Goal: Information Seeking & Learning: Learn about a topic

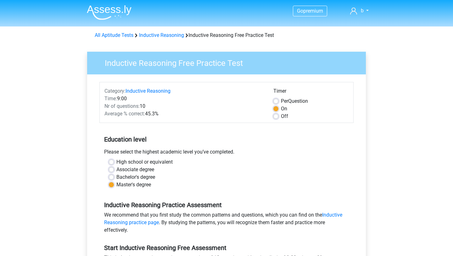
scroll to position [242, 0]
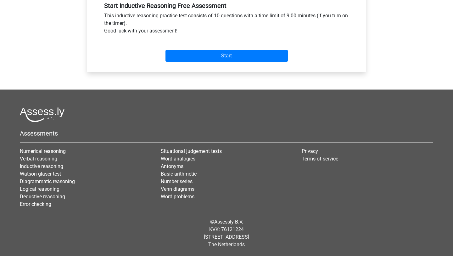
click at [210, 46] on div "Start" at bounding box center [227, 51] width 254 height 22
click at [210, 47] on div "Start" at bounding box center [227, 51] width 254 height 22
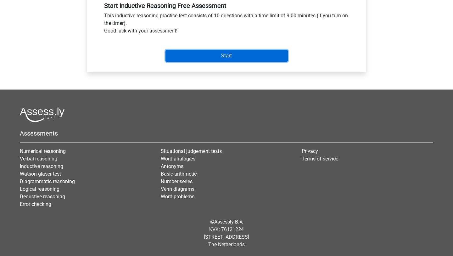
click at [210, 55] on input "Start" at bounding box center [227, 56] width 122 height 12
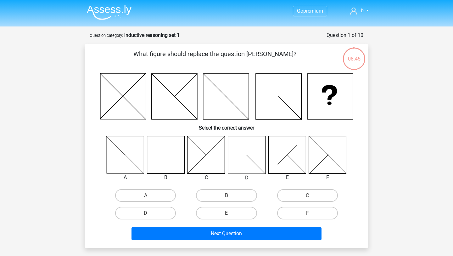
click at [177, 155] on icon at bounding box center [165, 154] width 37 height 37
click at [231, 200] on label "B" at bounding box center [226, 195] width 61 height 13
click at [231, 199] on input "B" at bounding box center [229, 197] width 4 height 4
radio input "true"
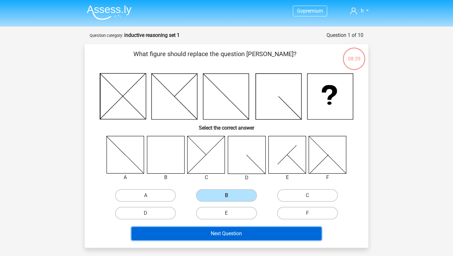
click at [252, 233] on button "Next Question" at bounding box center [227, 233] width 191 height 13
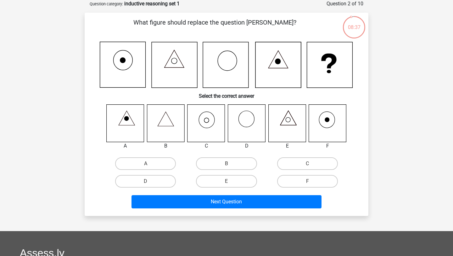
scroll to position [25, 0]
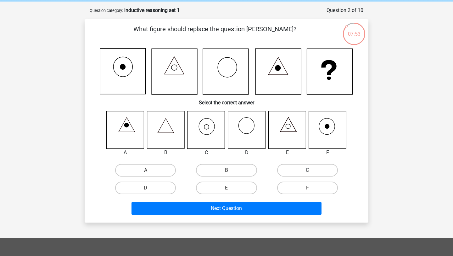
click at [281, 166] on label "C" at bounding box center [307, 170] width 61 height 13
click at [308, 170] on input "C" at bounding box center [310, 172] width 4 height 4
radio input "true"
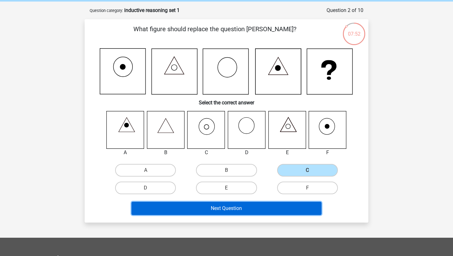
click at [264, 207] on button "Next Question" at bounding box center [227, 208] width 191 height 13
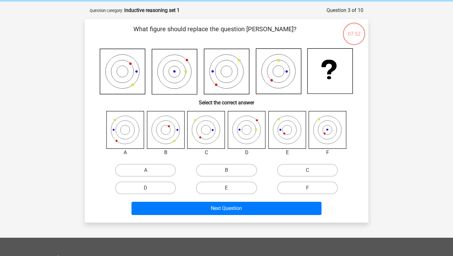
scroll to position [31, 0]
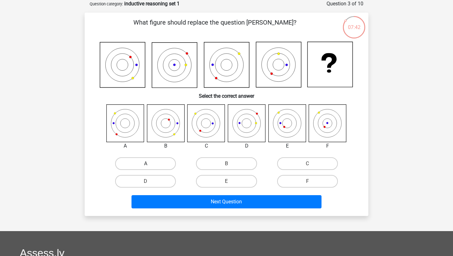
click at [137, 163] on label "A" at bounding box center [145, 163] width 61 height 13
click at [146, 163] on input "A" at bounding box center [148, 165] width 4 height 4
radio input "true"
click at [138, 185] on label "D" at bounding box center [145, 181] width 61 height 13
click at [146, 185] on input "D" at bounding box center [148, 183] width 4 height 4
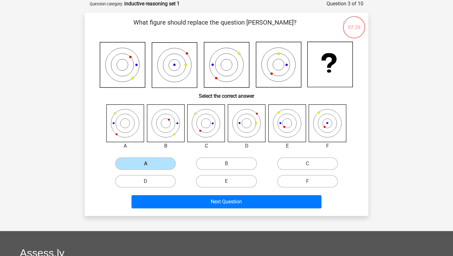
radio input "true"
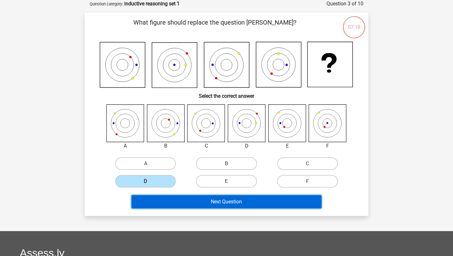
click at [261, 207] on button "Next Question" at bounding box center [227, 201] width 191 height 13
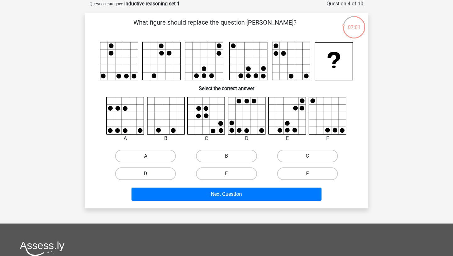
click at [169, 174] on label "D" at bounding box center [145, 173] width 61 height 13
click at [150, 174] on input "D" at bounding box center [148, 175] width 4 height 4
radio input "true"
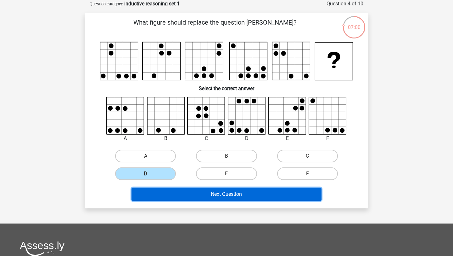
click at [187, 191] on button "Next Question" at bounding box center [227, 193] width 191 height 13
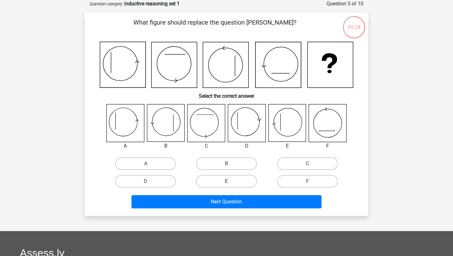
click at [231, 182] on label "E" at bounding box center [226, 181] width 61 height 13
click at [231, 182] on input "E" at bounding box center [229, 183] width 4 height 4
radio input "true"
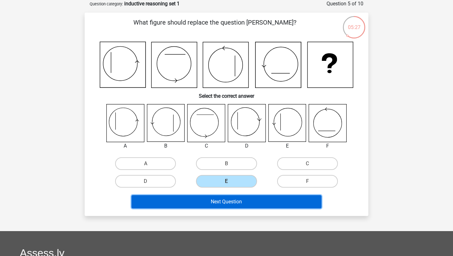
click at [229, 205] on button "Next Question" at bounding box center [227, 201] width 191 height 13
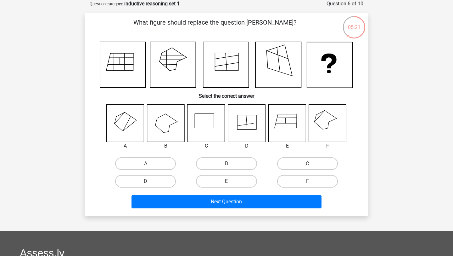
click at [345, 132] on icon at bounding box center [327, 122] width 37 height 37
click at [291, 179] on label "F" at bounding box center [307, 181] width 61 height 13
click at [308, 181] on input "F" at bounding box center [310, 183] width 4 height 4
radio input "true"
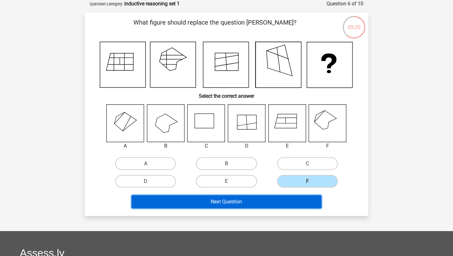
click at [274, 206] on button "Next Question" at bounding box center [227, 201] width 191 height 13
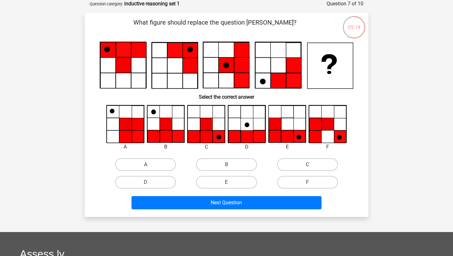
click at [308, 163] on label "C" at bounding box center [307, 164] width 61 height 13
click at [308, 164] on input "C" at bounding box center [310, 166] width 4 height 4
radio input "true"
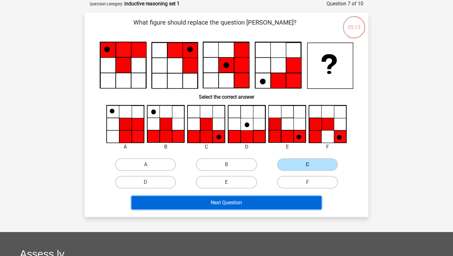
click at [262, 205] on button "Next Question" at bounding box center [227, 202] width 191 height 13
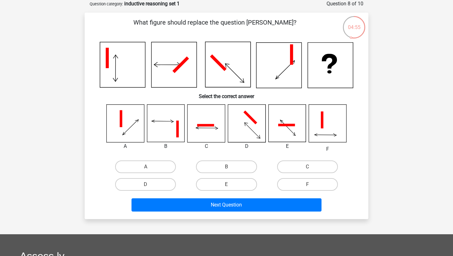
scroll to position [0, 0]
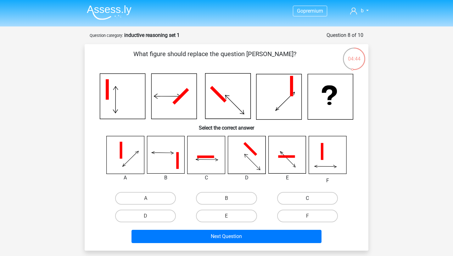
click at [323, 194] on label "C" at bounding box center [307, 198] width 61 height 13
click at [312, 198] on input "C" at bounding box center [310, 200] width 4 height 4
radio input "true"
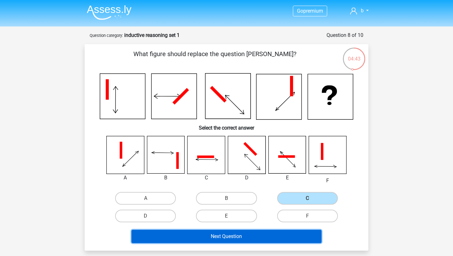
click at [256, 235] on button "Next Question" at bounding box center [227, 236] width 191 height 13
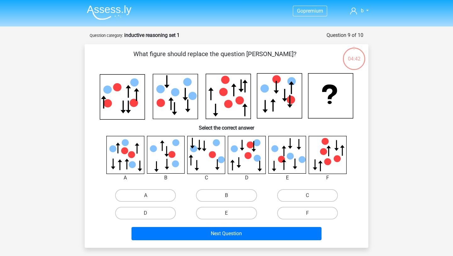
scroll to position [31, 0]
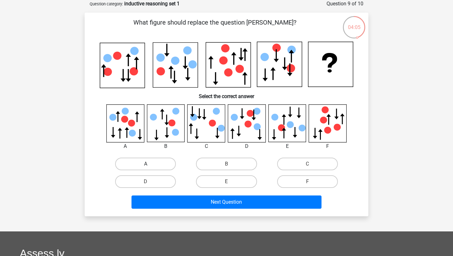
click at [166, 164] on label "A" at bounding box center [145, 163] width 61 height 13
click at [150, 164] on input "A" at bounding box center [148, 166] width 4 height 4
radio input "true"
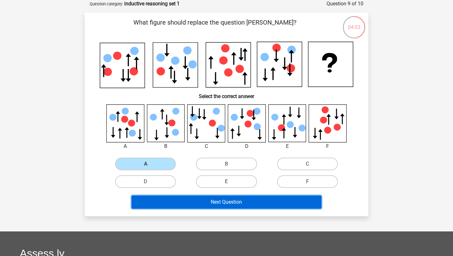
click at [212, 199] on button "Next Question" at bounding box center [227, 201] width 191 height 13
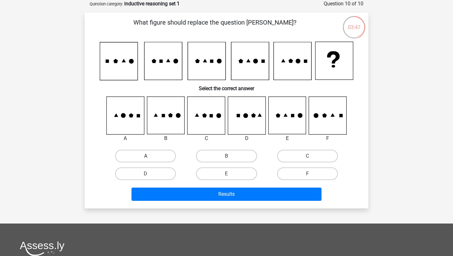
click at [136, 156] on label "A" at bounding box center [145, 156] width 61 height 13
click at [146, 156] on input "A" at bounding box center [148, 158] width 4 height 4
radio input "true"
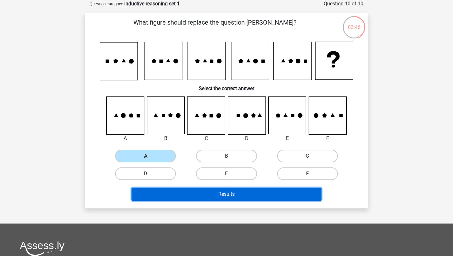
click at [183, 188] on button "Results" at bounding box center [227, 193] width 191 height 13
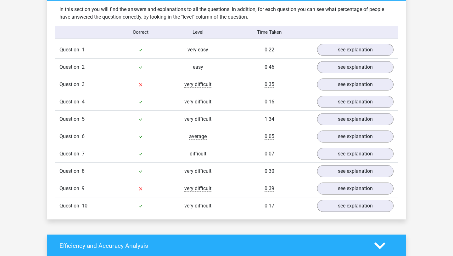
scroll to position [520, 0]
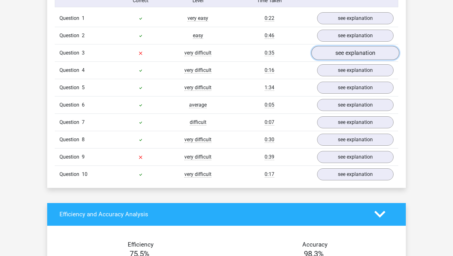
click at [334, 49] on link "see explanation" at bounding box center [356, 53] width 88 height 14
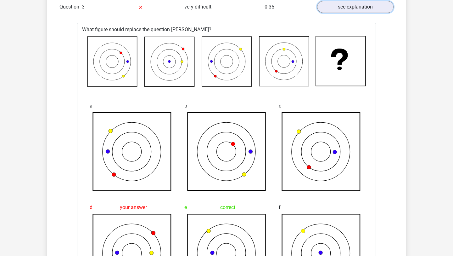
scroll to position [563, 0]
